Goal: Find specific page/section: Find specific page/section

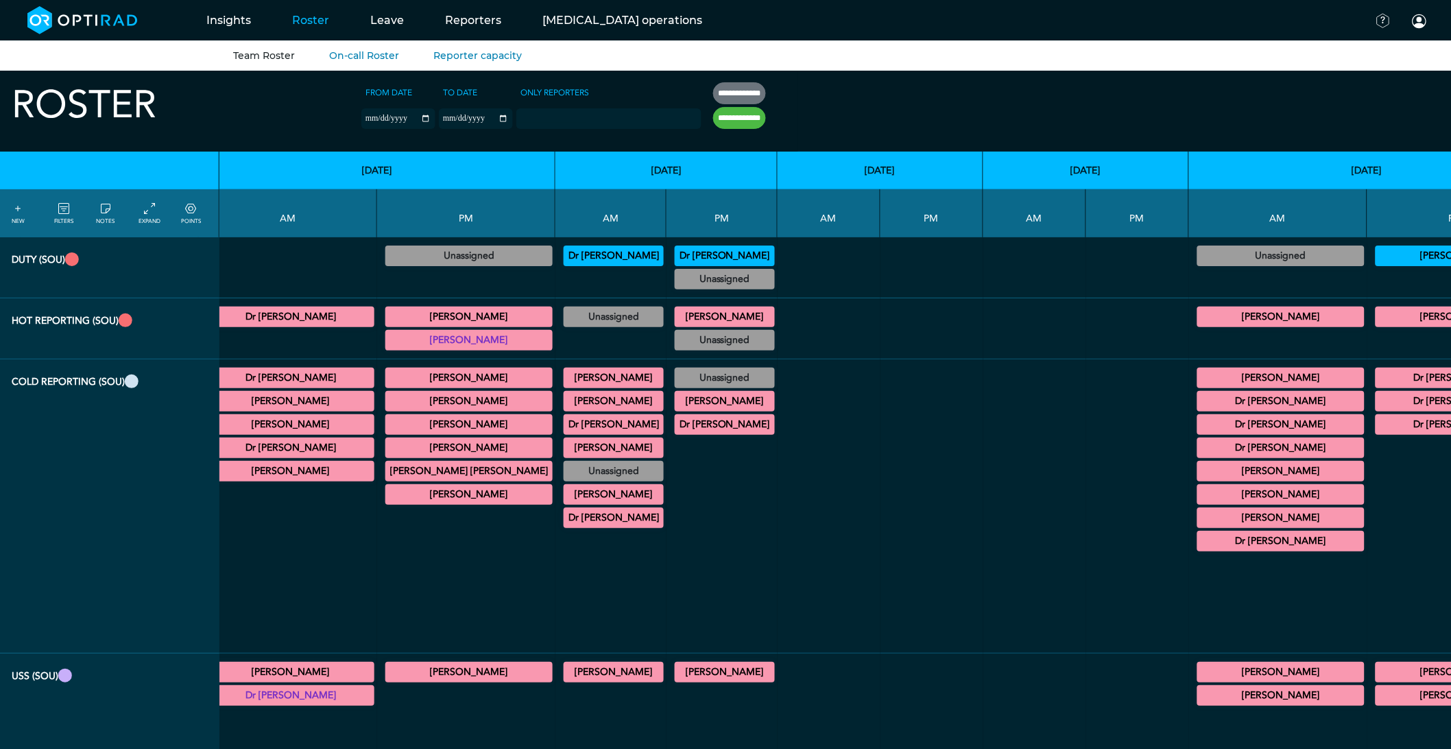
scroll to position [0, 6899]
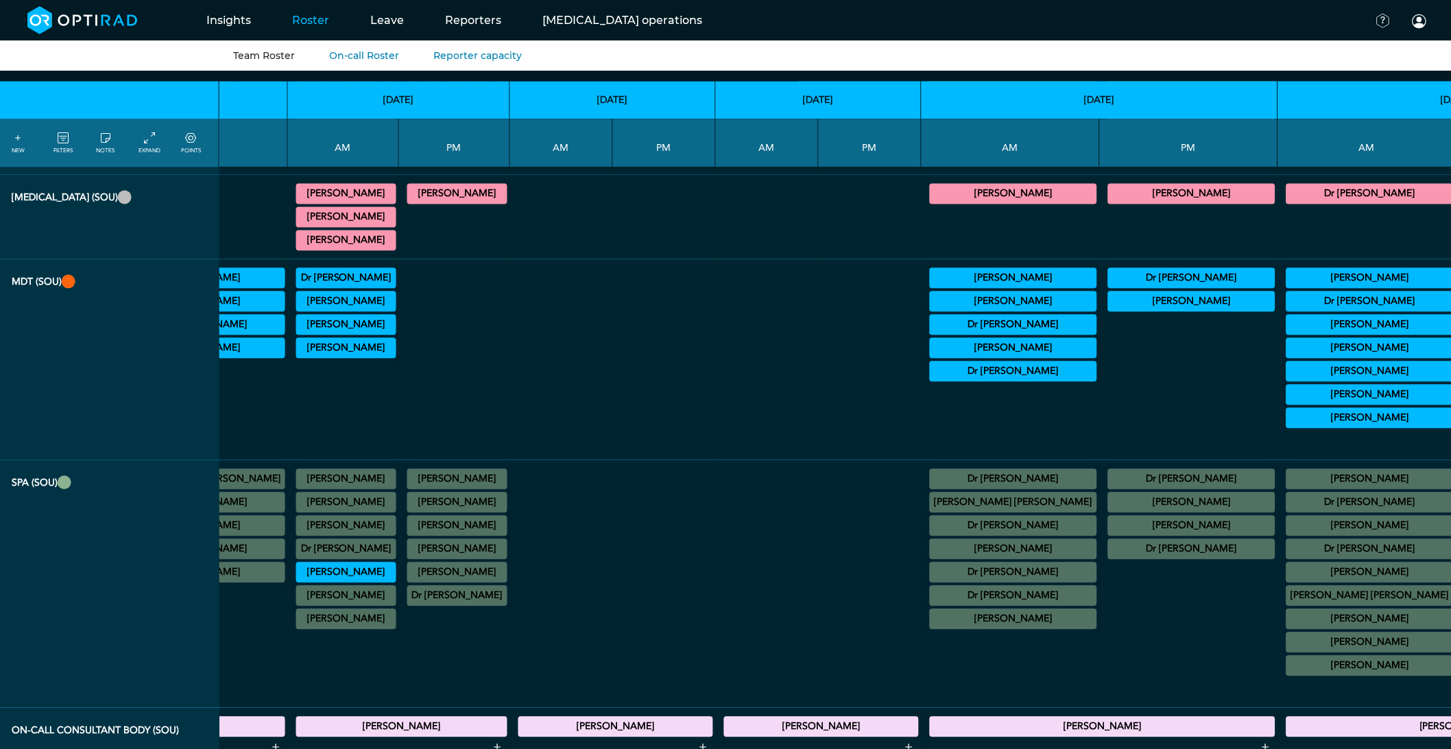
scroll to position [1142, 5107]
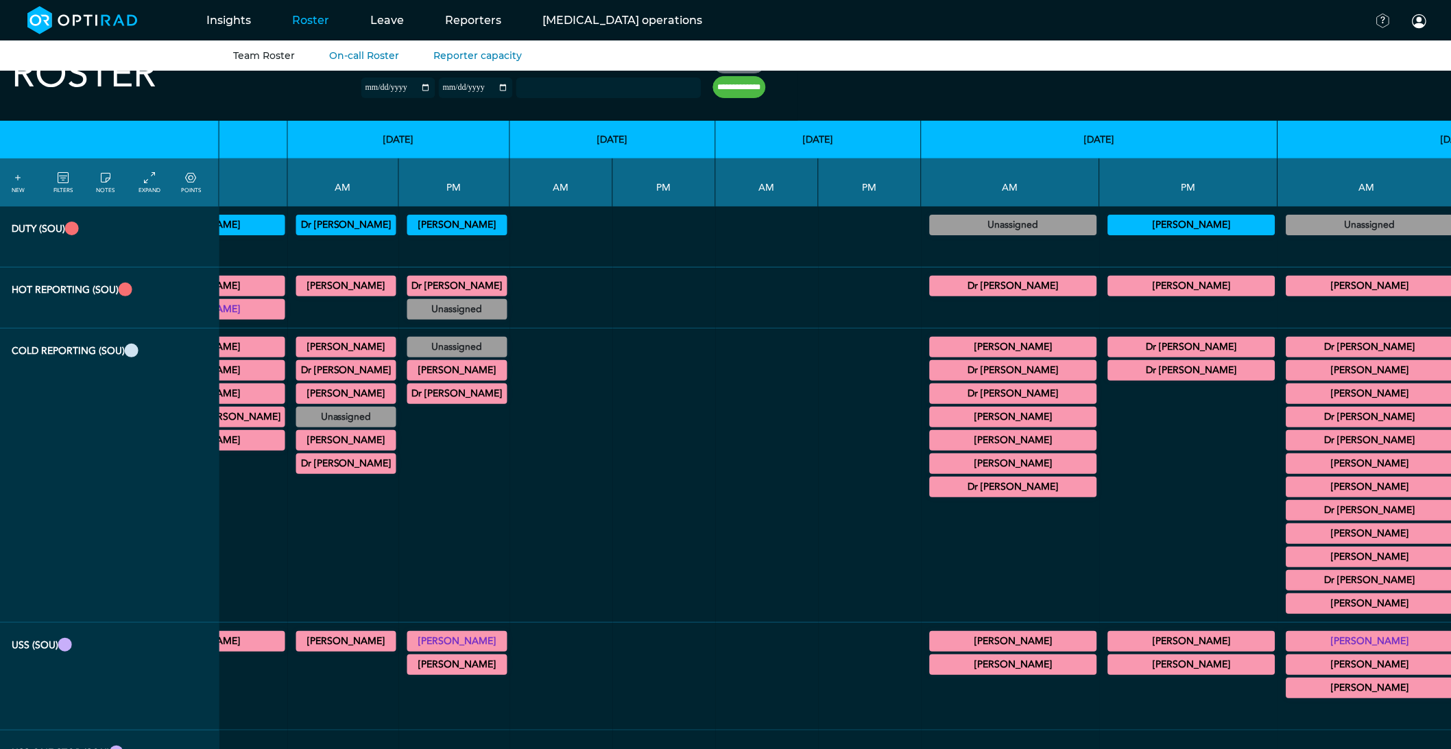
scroll to position [0, 5107]
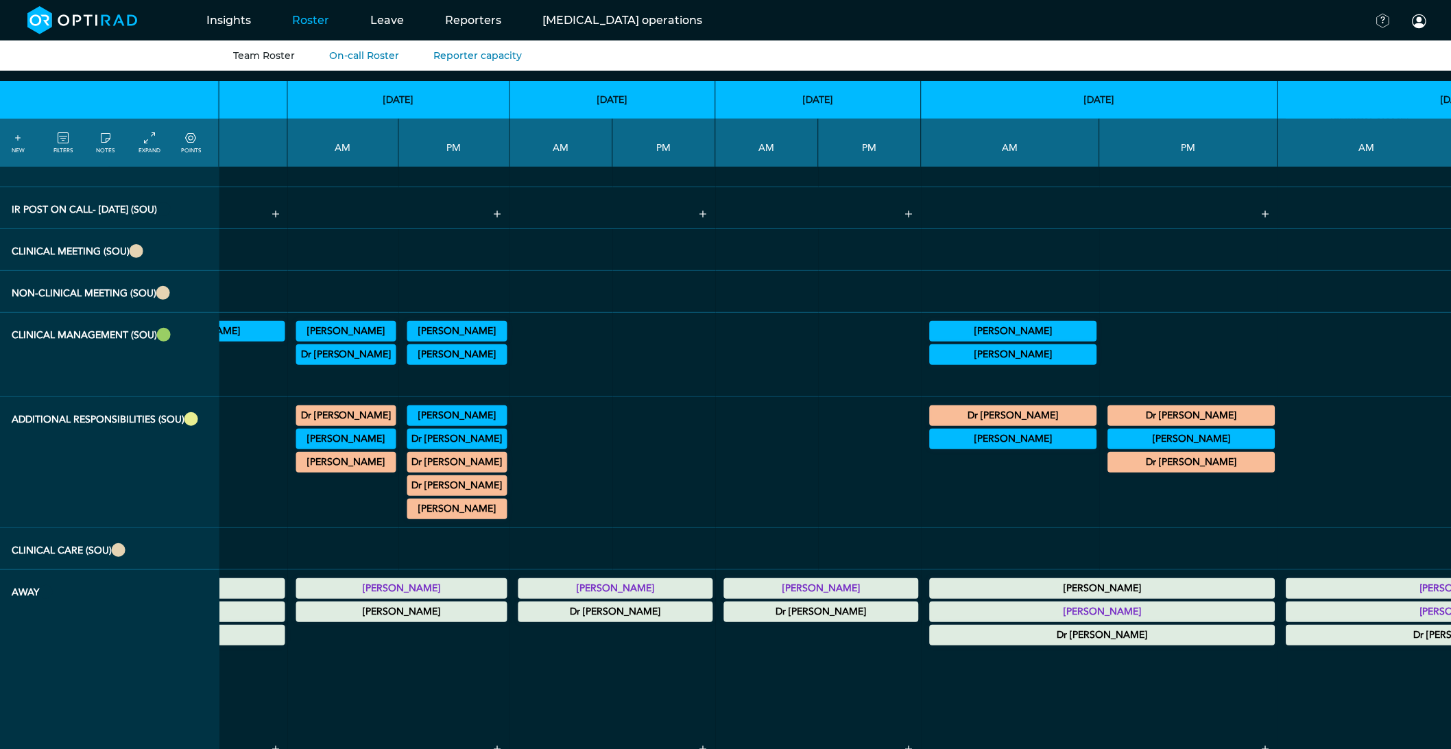
scroll to position [2285, 5107]
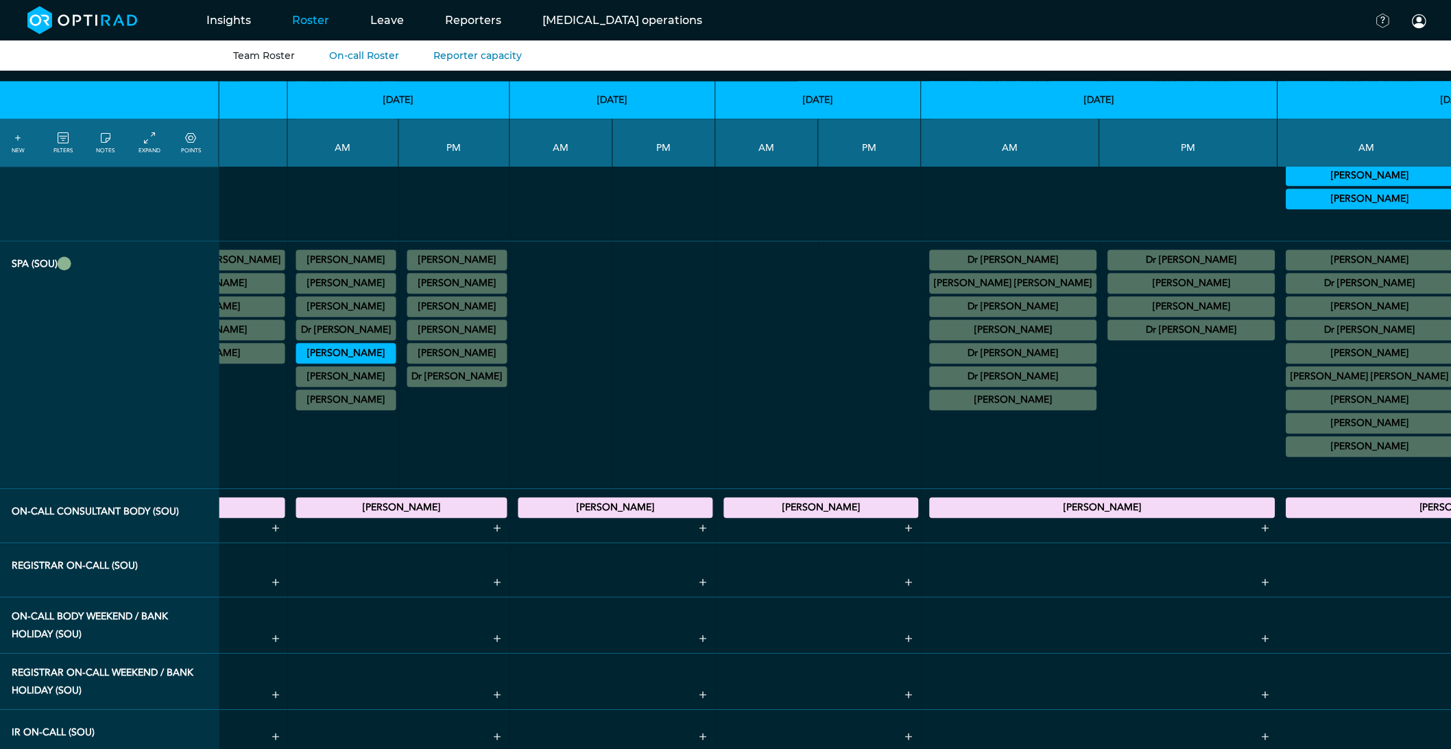
scroll to position [1345, 5107]
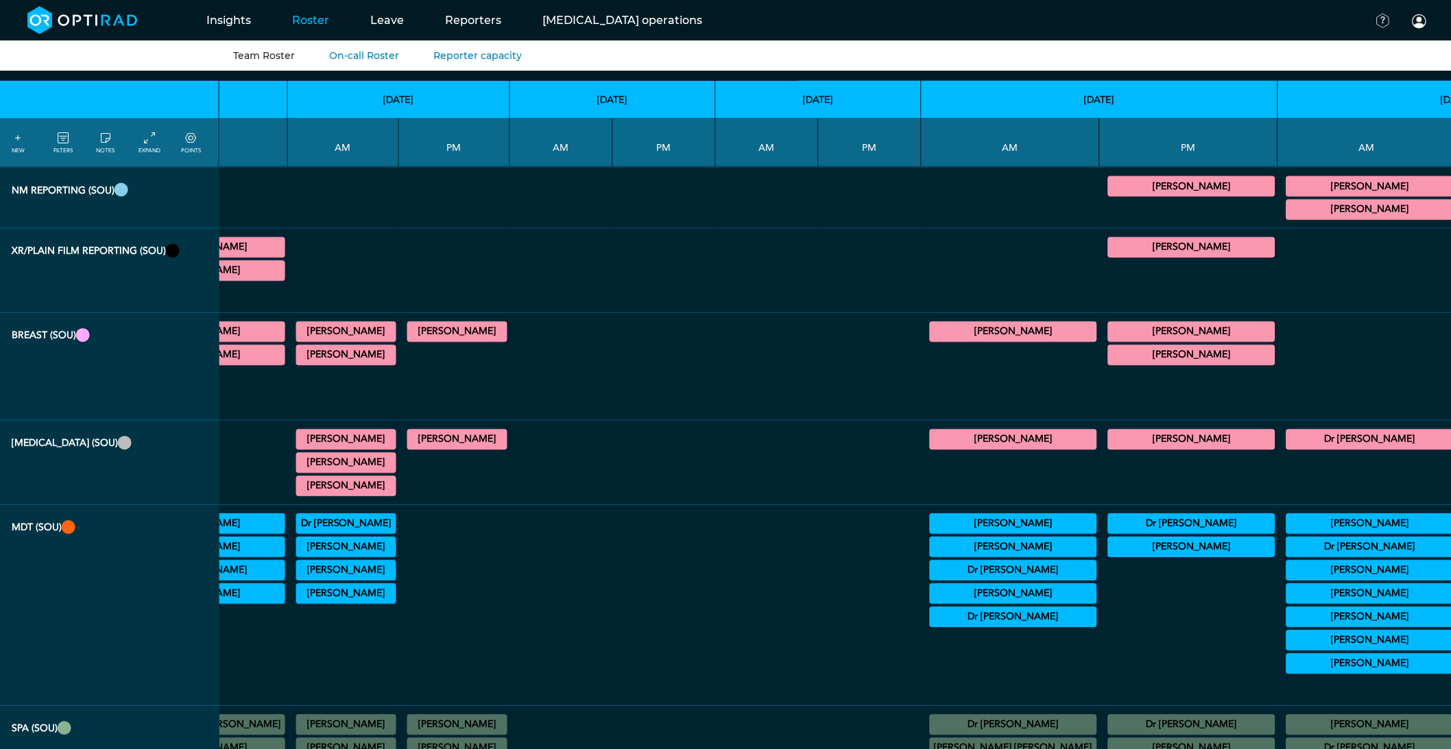
scroll to position [735, 5107]
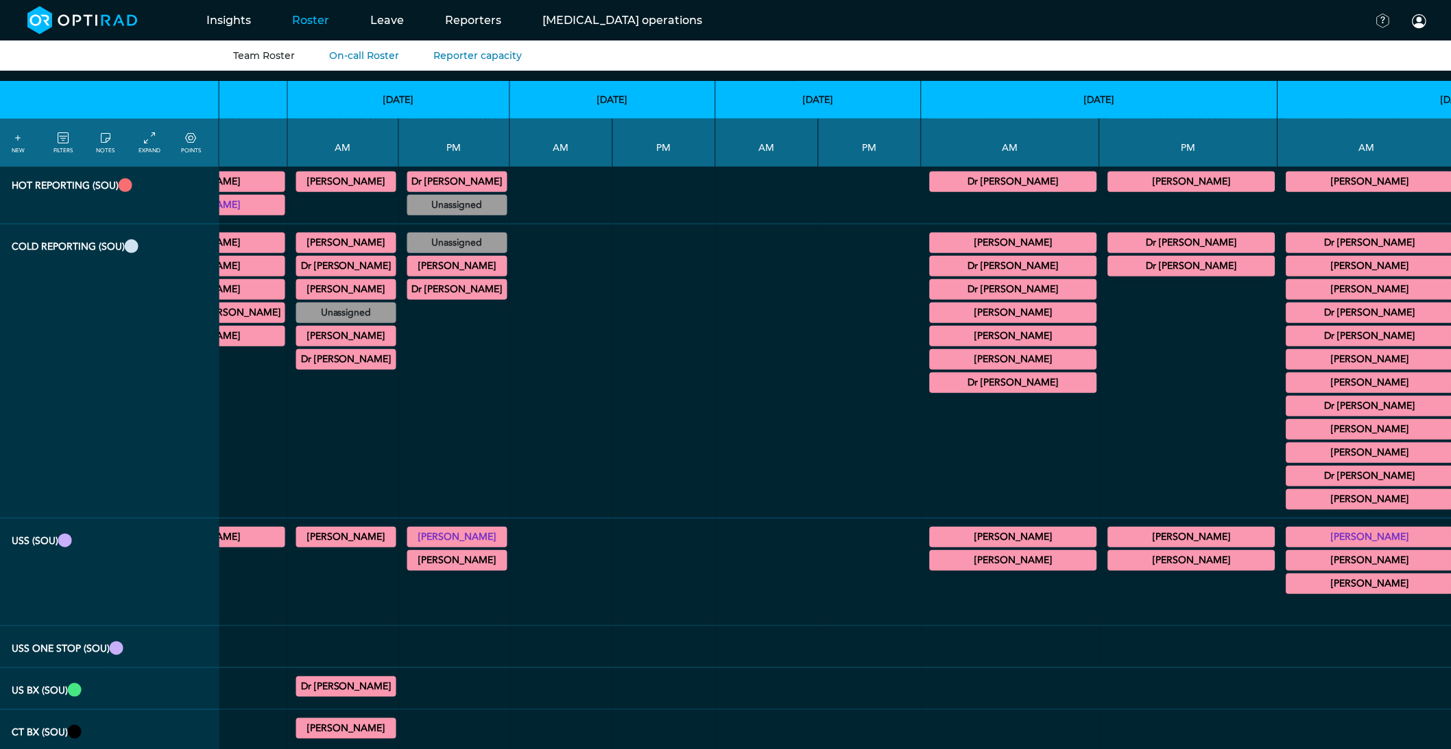
scroll to position [125, 5107]
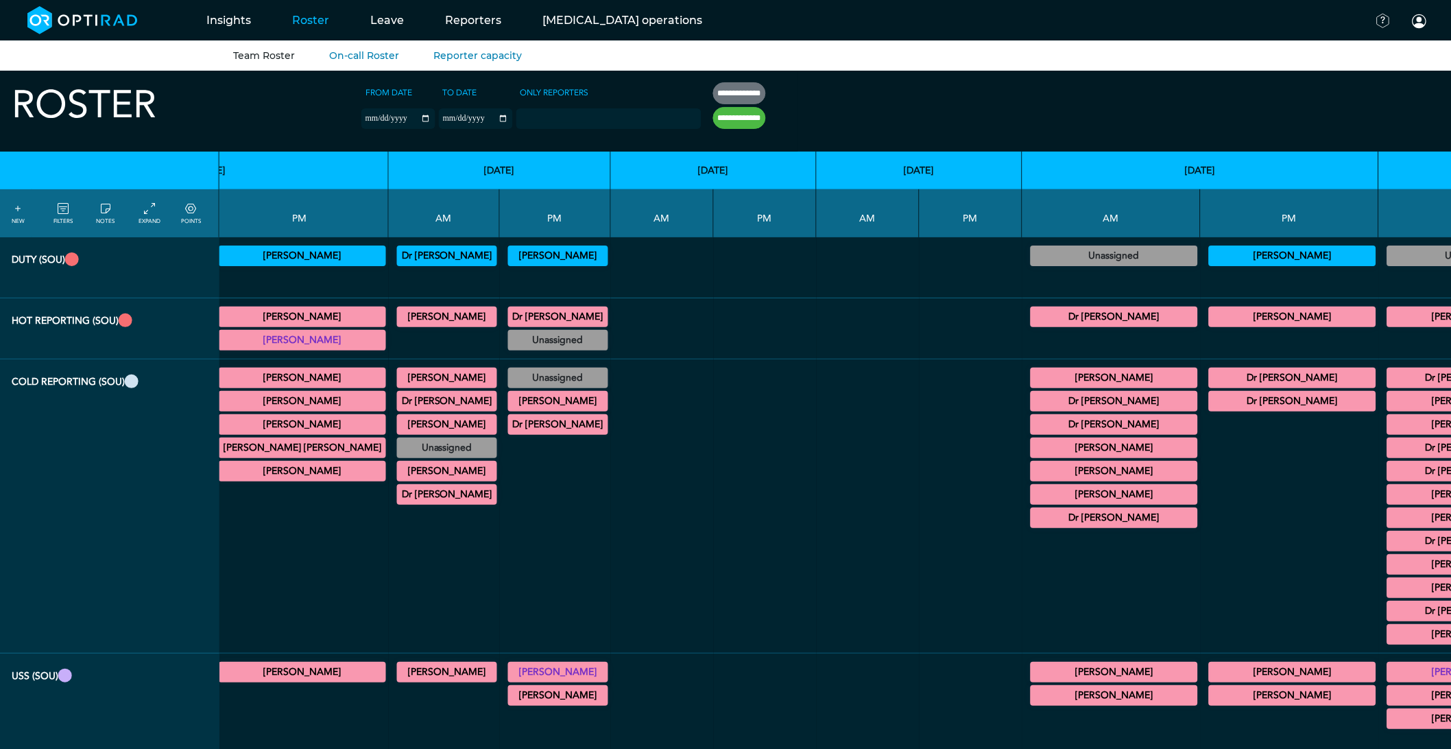
scroll to position [0, 4968]
